Goal: Information Seeking & Learning: Learn about a topic

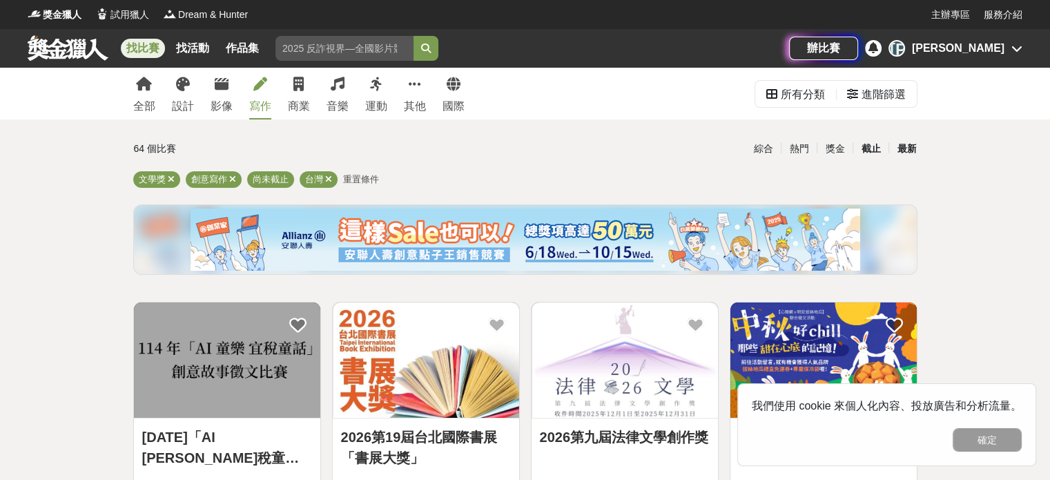
click at [870, 151] on div "截止" at bounding box center [871, 149] width 36 height 24
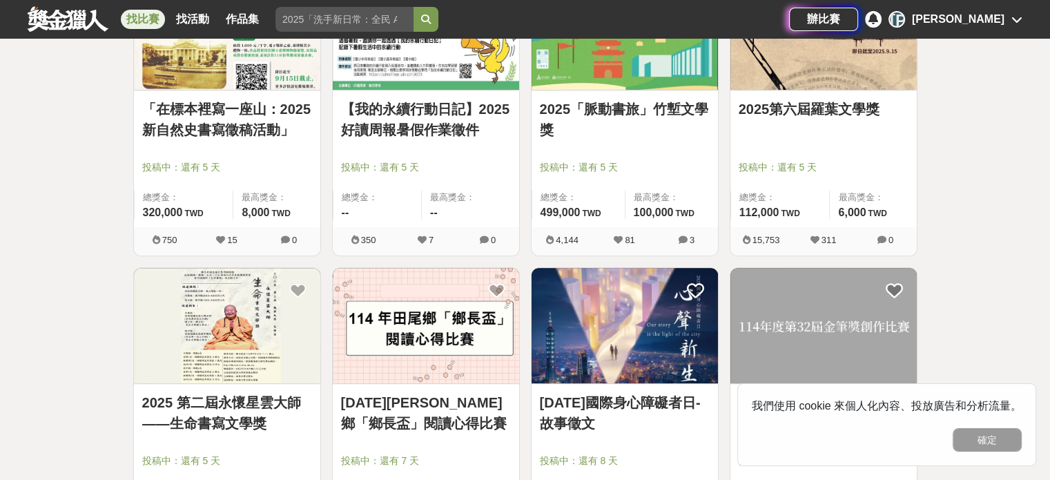
scroll to position [620, 0]
click at [263, 320] on img at bounding box center [227, 326] width 186 height 115
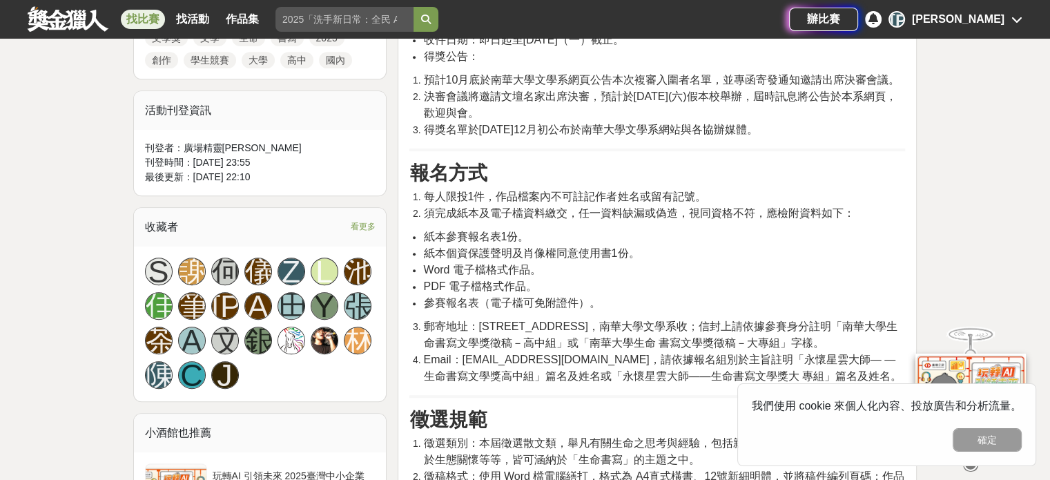
scroll to position [686, 0]
click at [263, 320] on div "S [PERSON_NAME]Z L [PERSON_NAME] 筆 [PERSON_NAME] Y [PERSON_NAME] A 文 銀 [PERSON_…" at bounding box center [260, 324] width 253 height 155
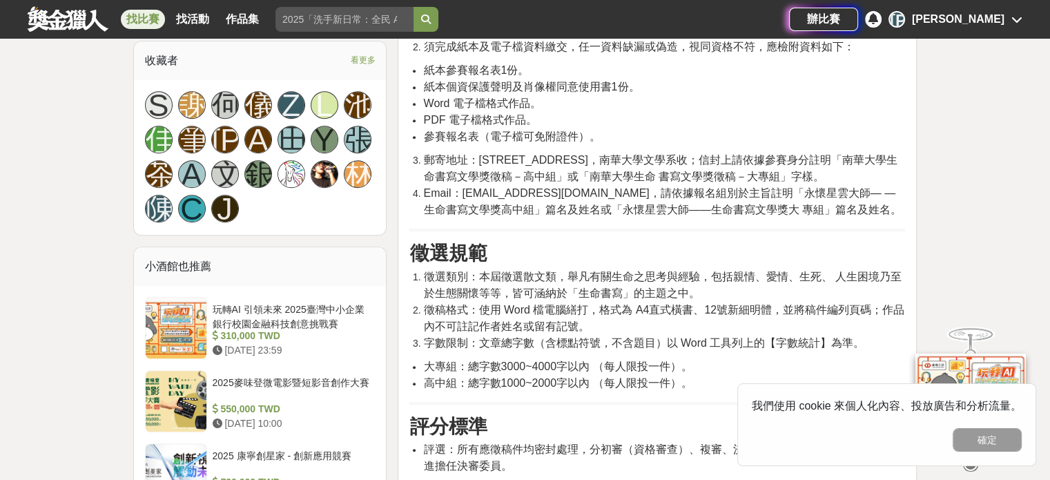
scroll to position [853, 0]
click at [492, 242] on h3 "徵選規範" at bounding box center [657, 253] width 496 height 23
